Goal: Navigation & Orientation: Find specific page/section

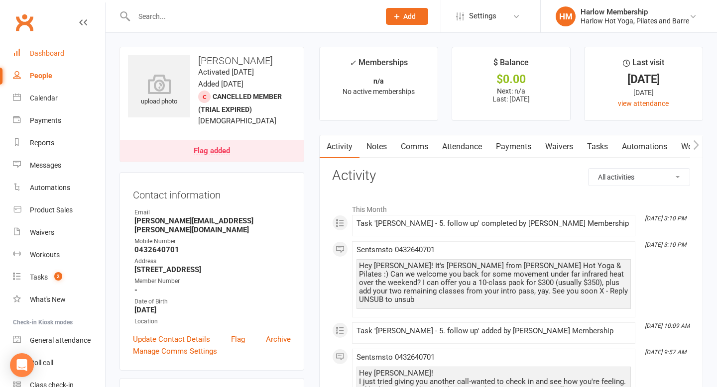
click at [36, 46] on link "Dashboard" at bounding box center [59, 53] width 92 height 22
